Goal: Transaction & Acquisition: Purchase product/service

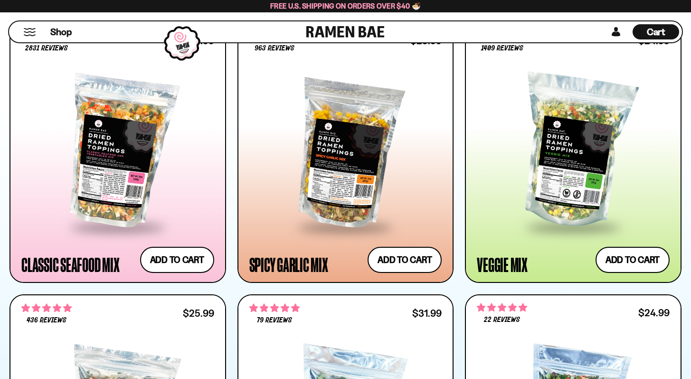
scroll to position [572, 0]
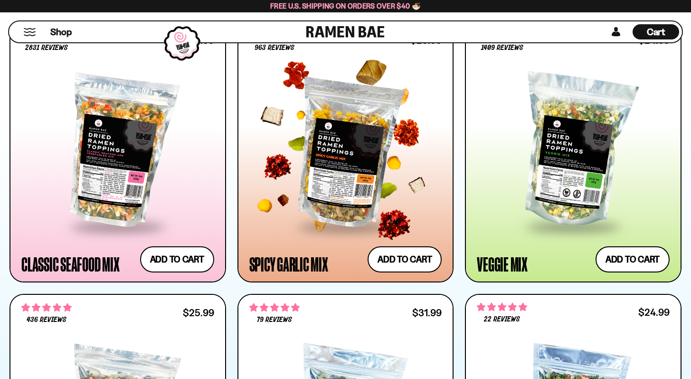
click at [329, 178] on div at bounding box center [346, 151] width 193 height 149
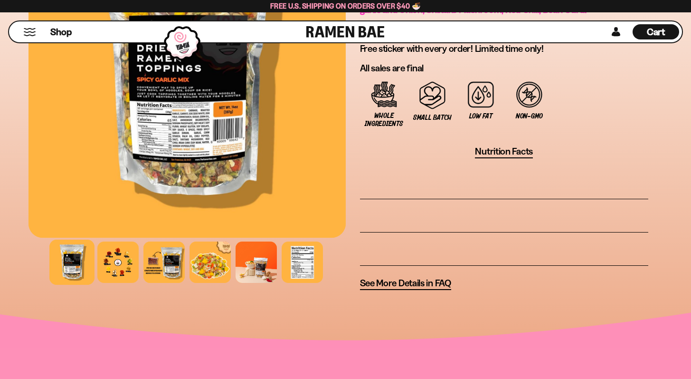
scroll to position [789, 0]
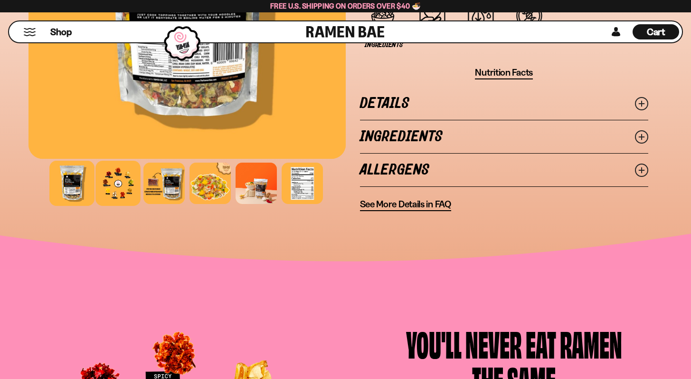
click at [120, 206] on div at bounding box center [118, 183] width 45 height 45
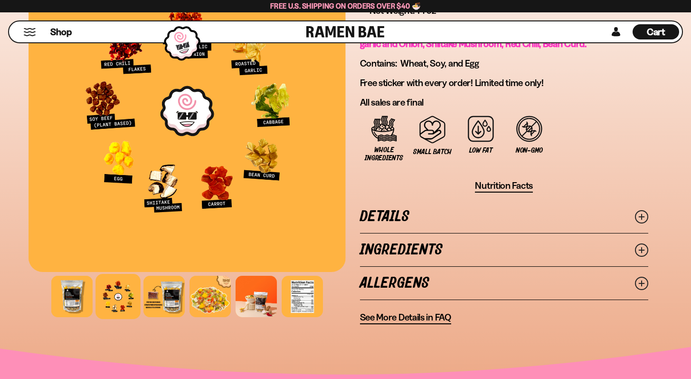
scroll to position [674, 0]
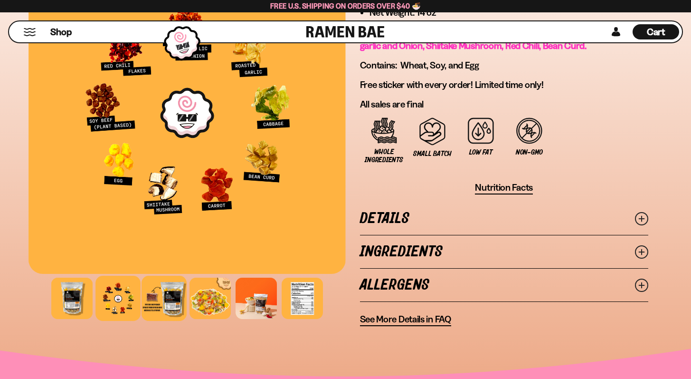
click at [167, 318] on div at bounding box center [164, 298] width 45 height 45
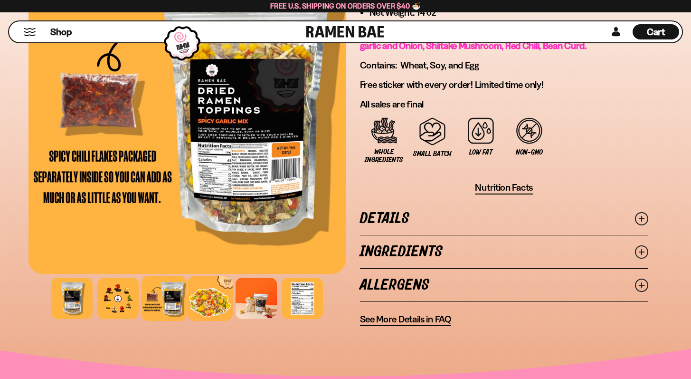
click at [211, 308] on div at bounding box center [210, 298] width 45 height 45
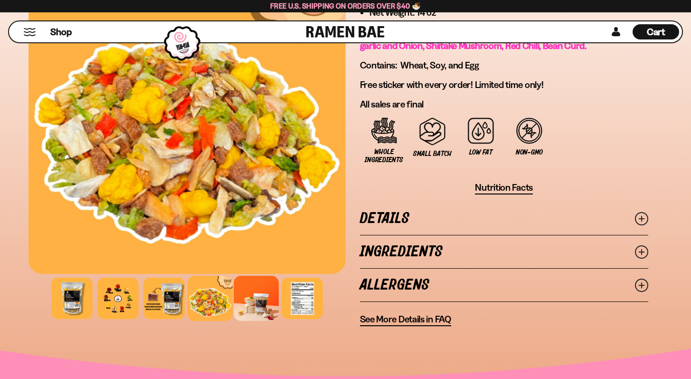
click at [248, 312] on div at bounding box center [256, 298] width 45 height 45
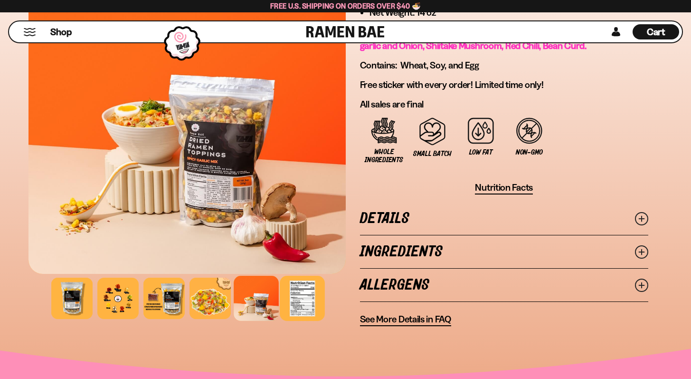
click at [294, 313] on div at bounding box center [302, 298] width 45 height 45
